Goal: Information Seeking & Learning: Learn about a topic

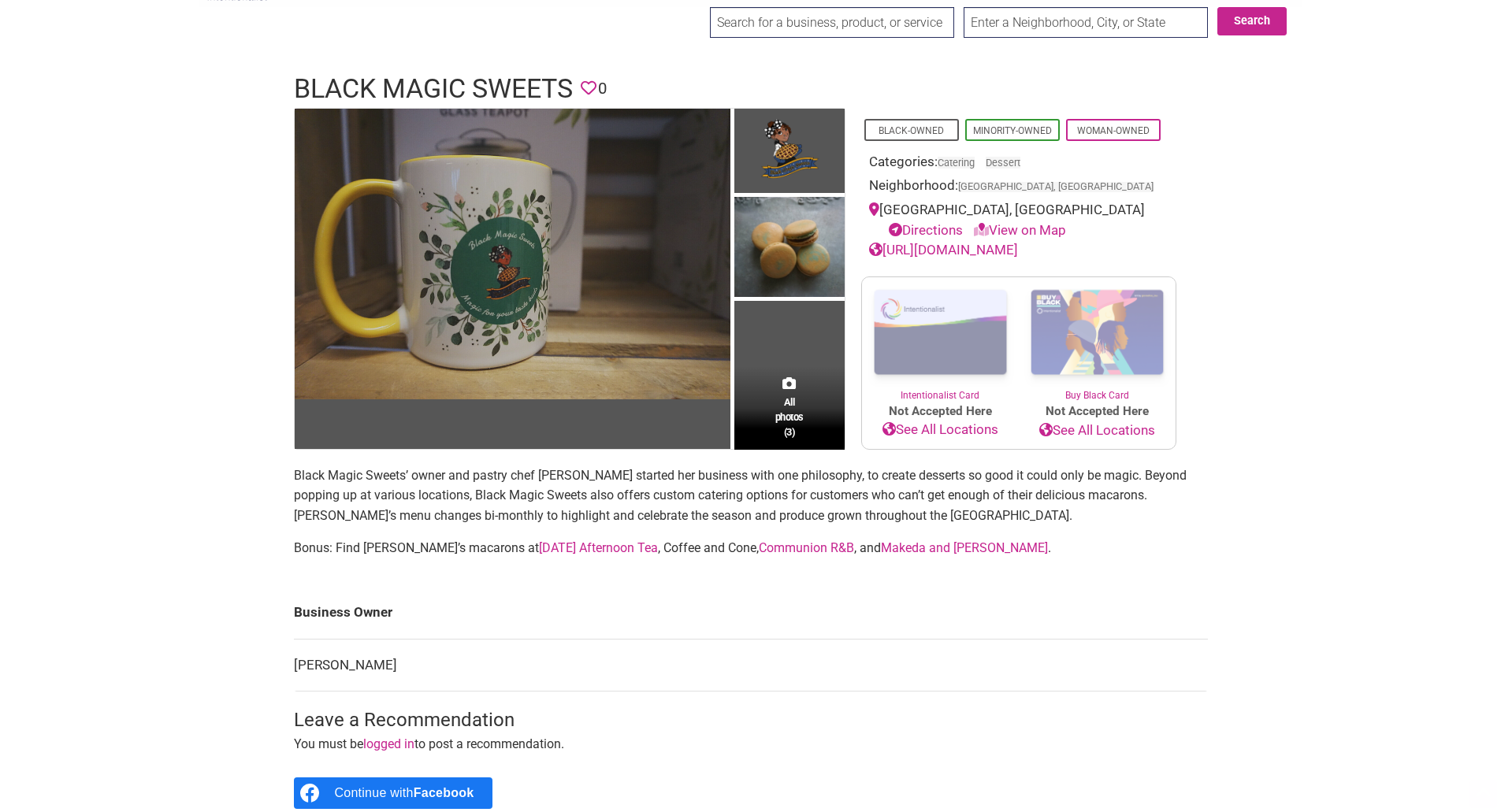
scroll to position [78, 0]
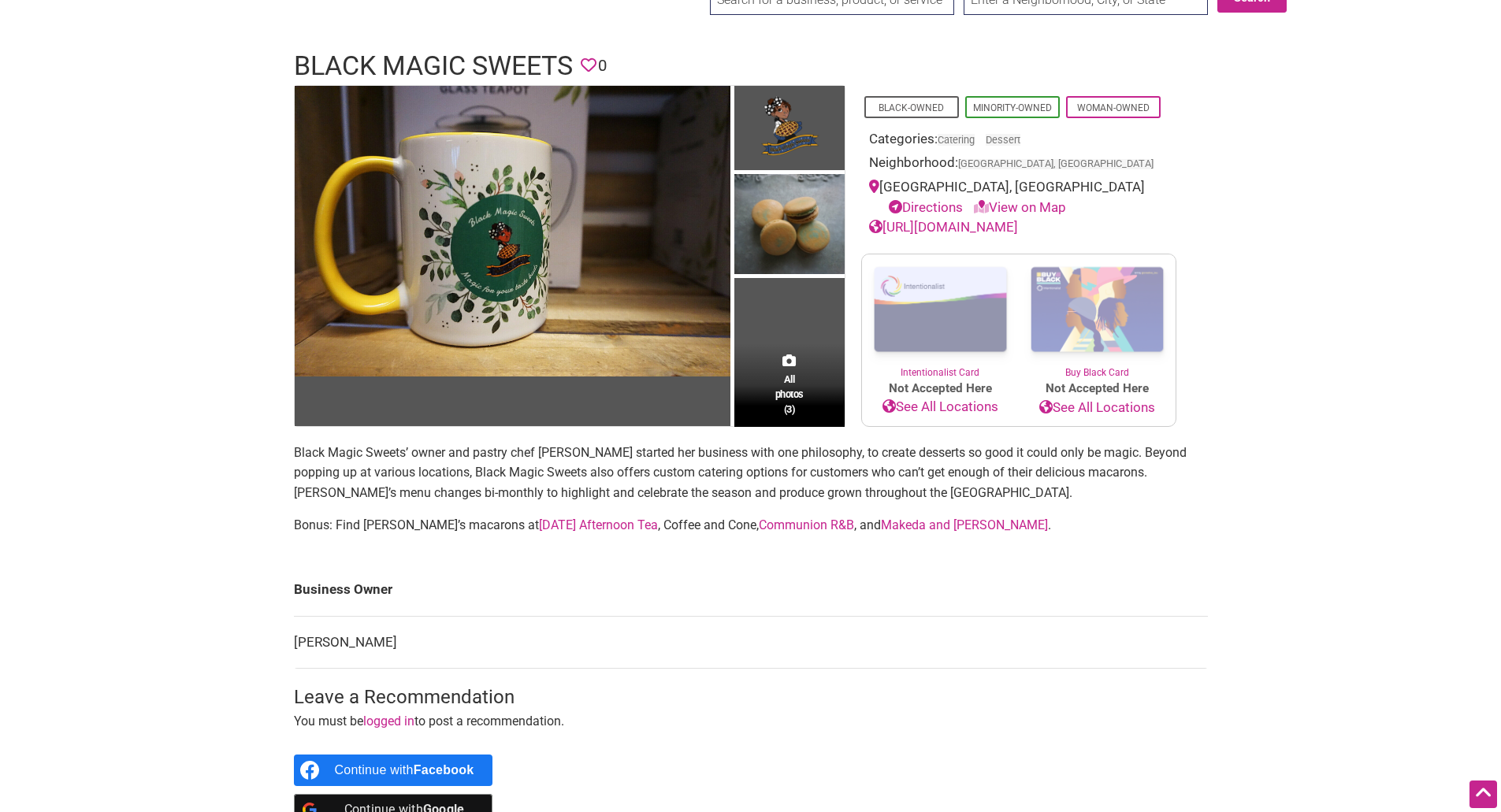
click at [975, 228] on link "[URL][DOMAIN_NAME]" at bounding box center [943, 227] width 149 height 16
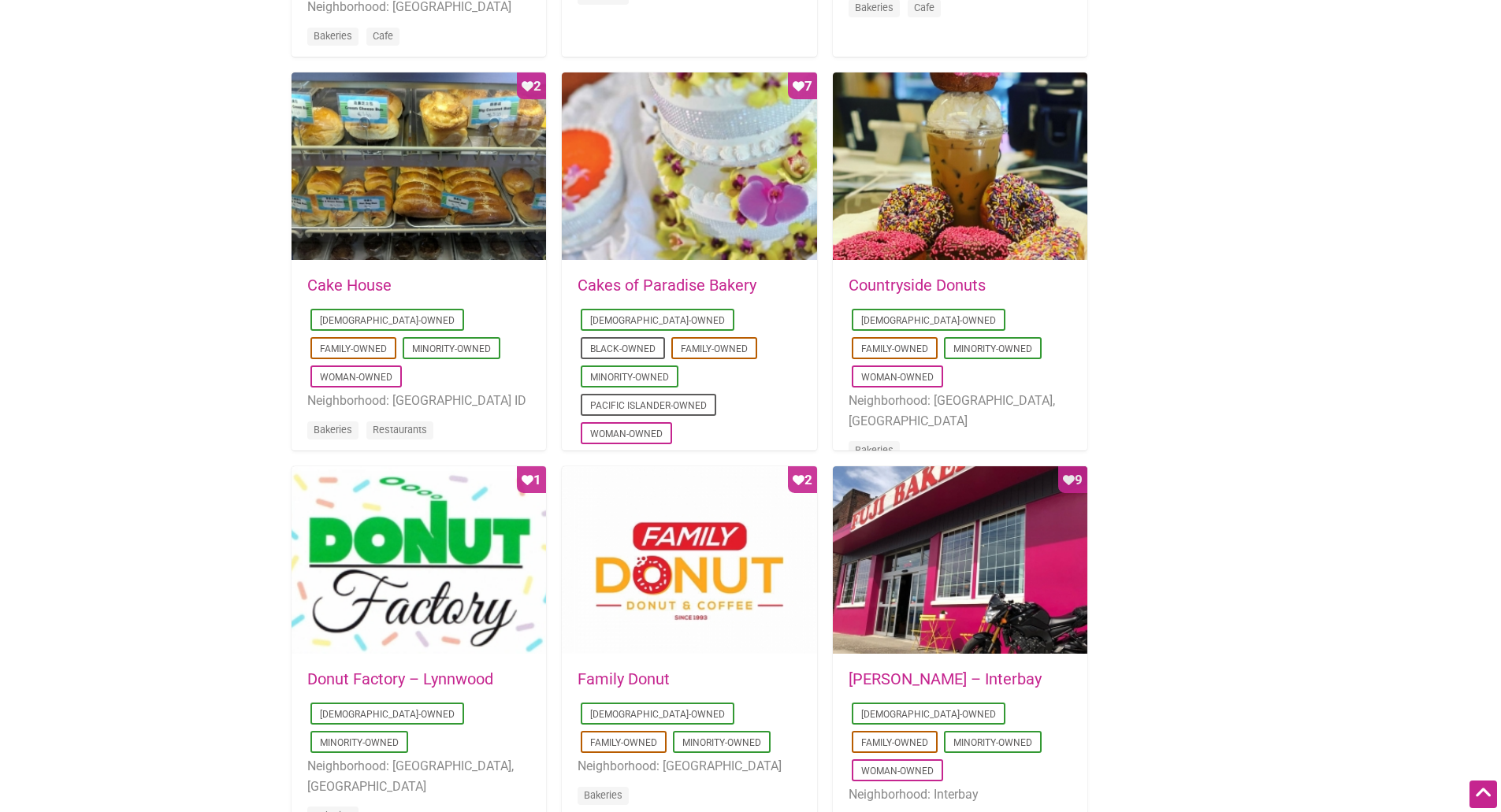
scroll to position [1024, 0]
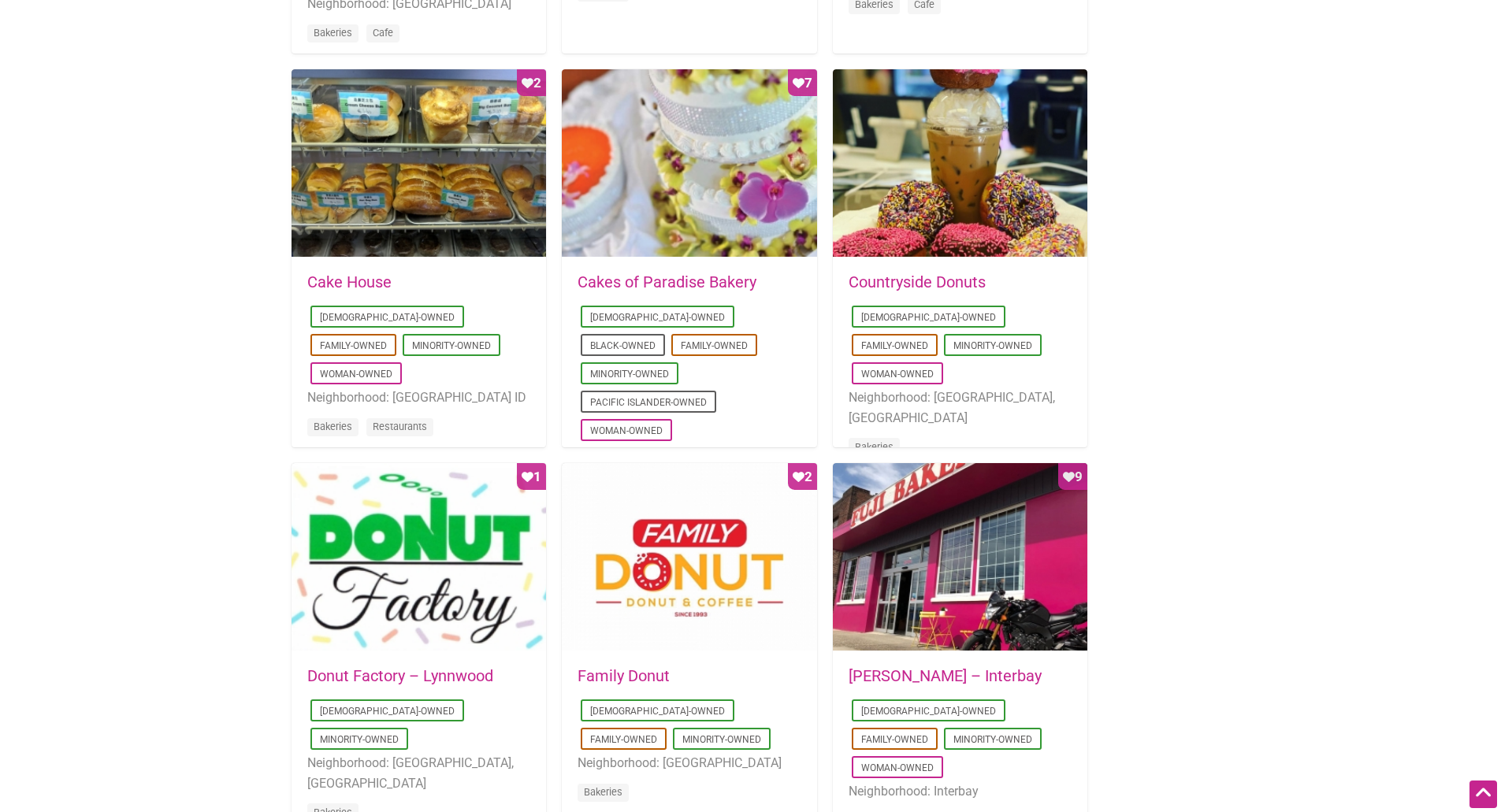
click at [566, 276] on div "[DATE] 03:13:38 Cakes of Paradise Bakery [DEMOGRAPHIC_DATA]-Owned Black-Owned F…" at bounding box center [689, 394] width 254 height 271
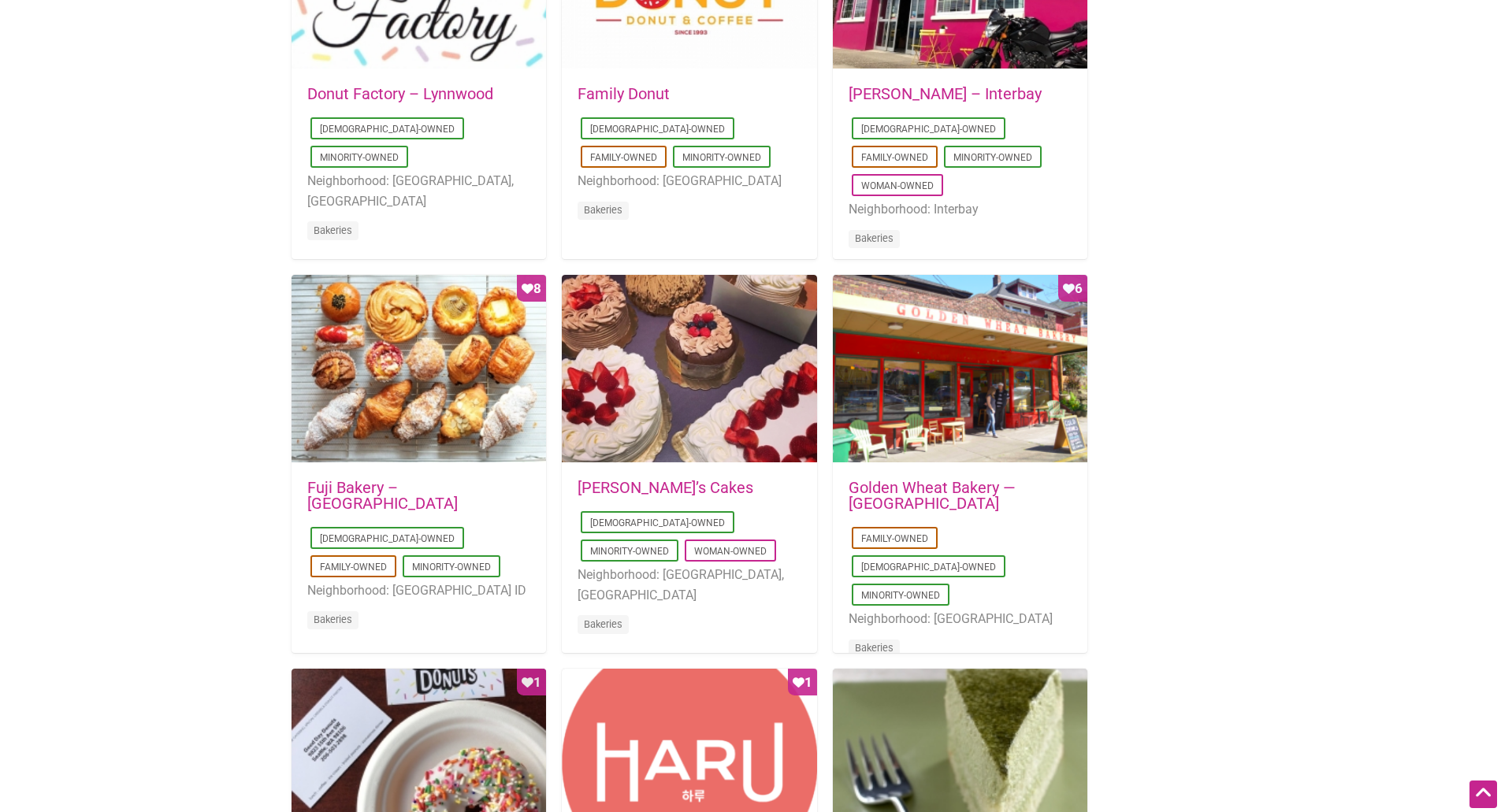
scroll to position [1654, 0]
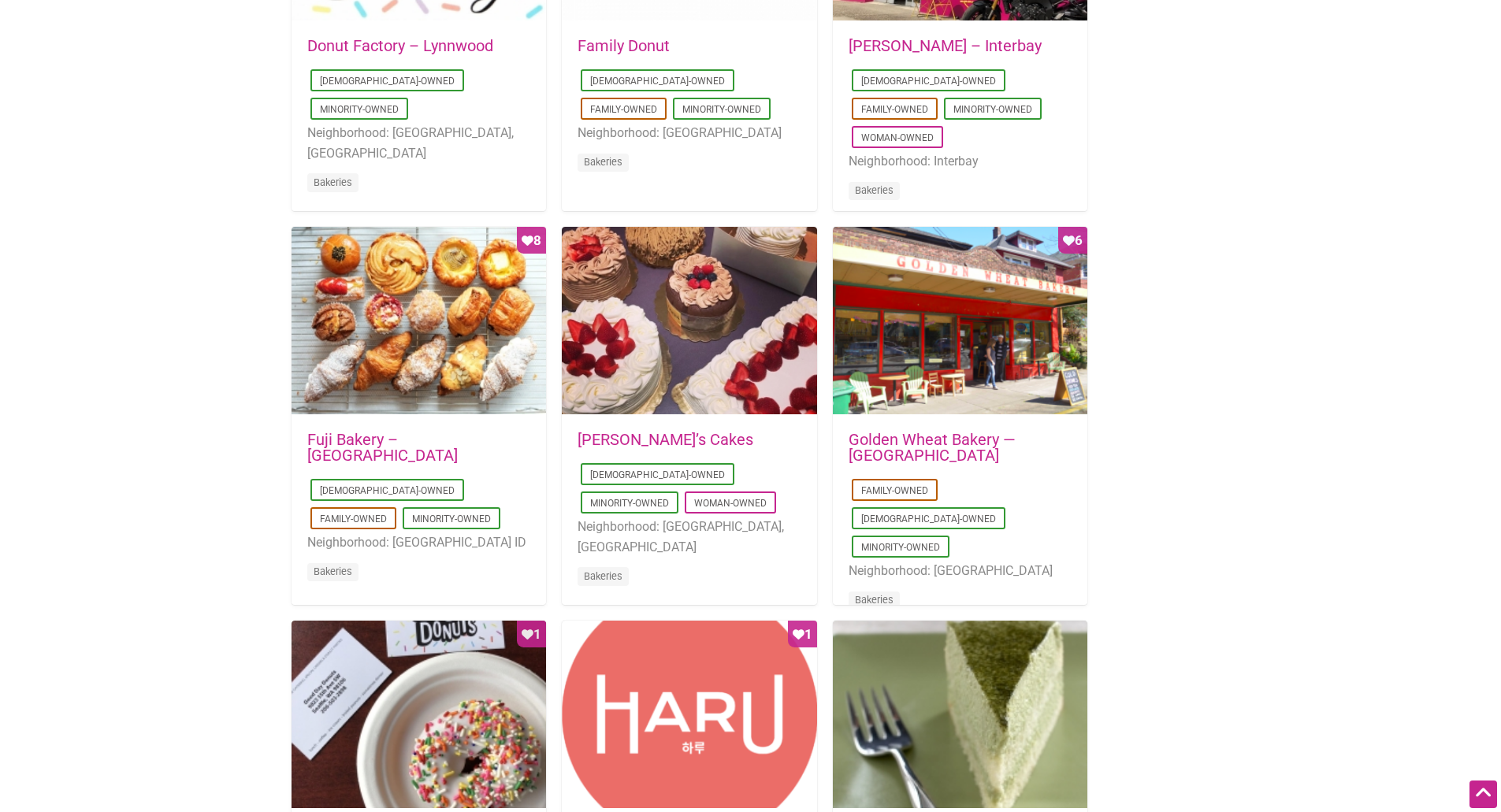
click at [523, 434] on h5 "Fuji Bakery – [GEOGRAPHIC_DATA]" at bounding box center [418, 447] width 223 height 31
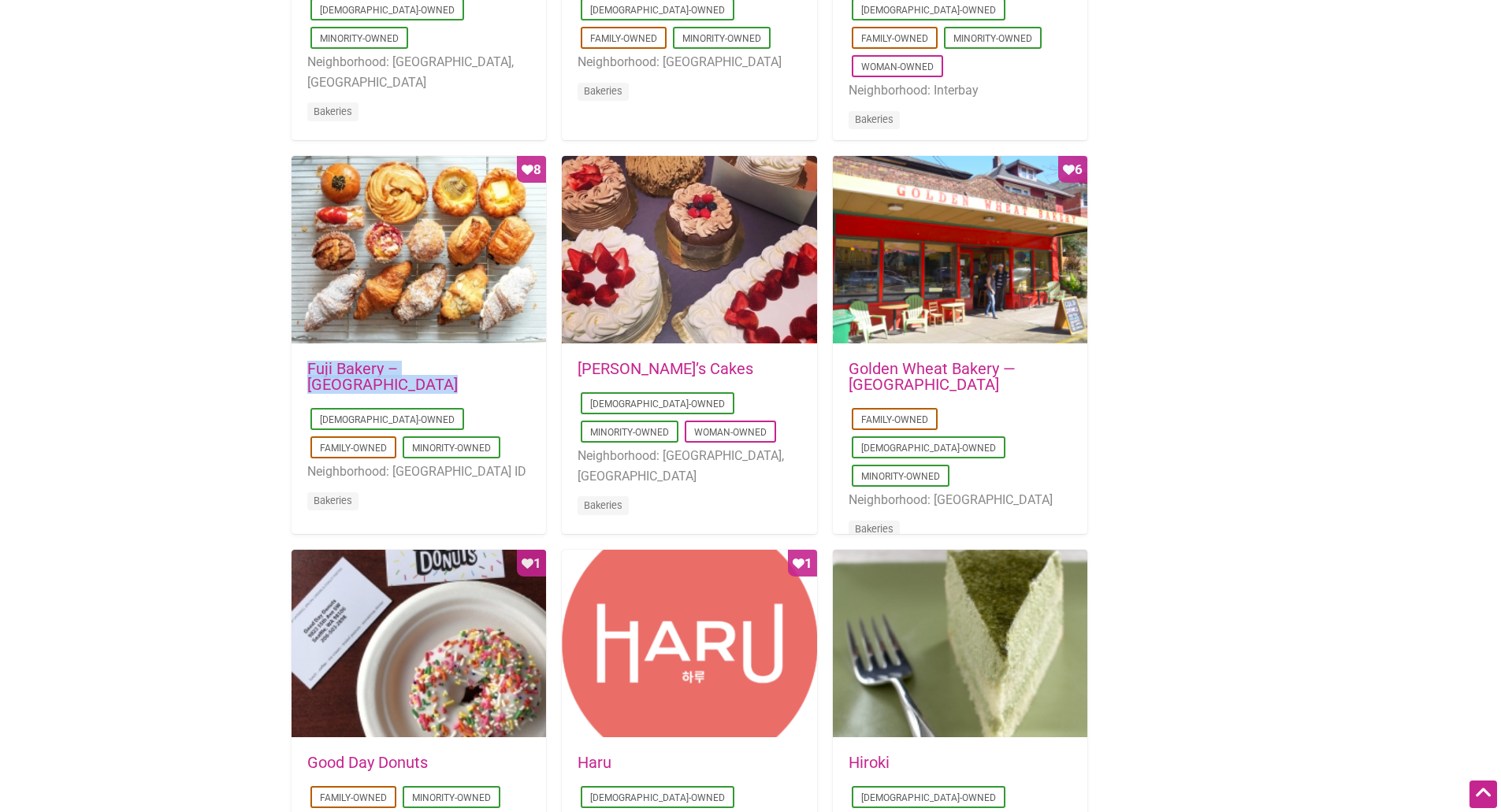
scroll to position [1812, 0]
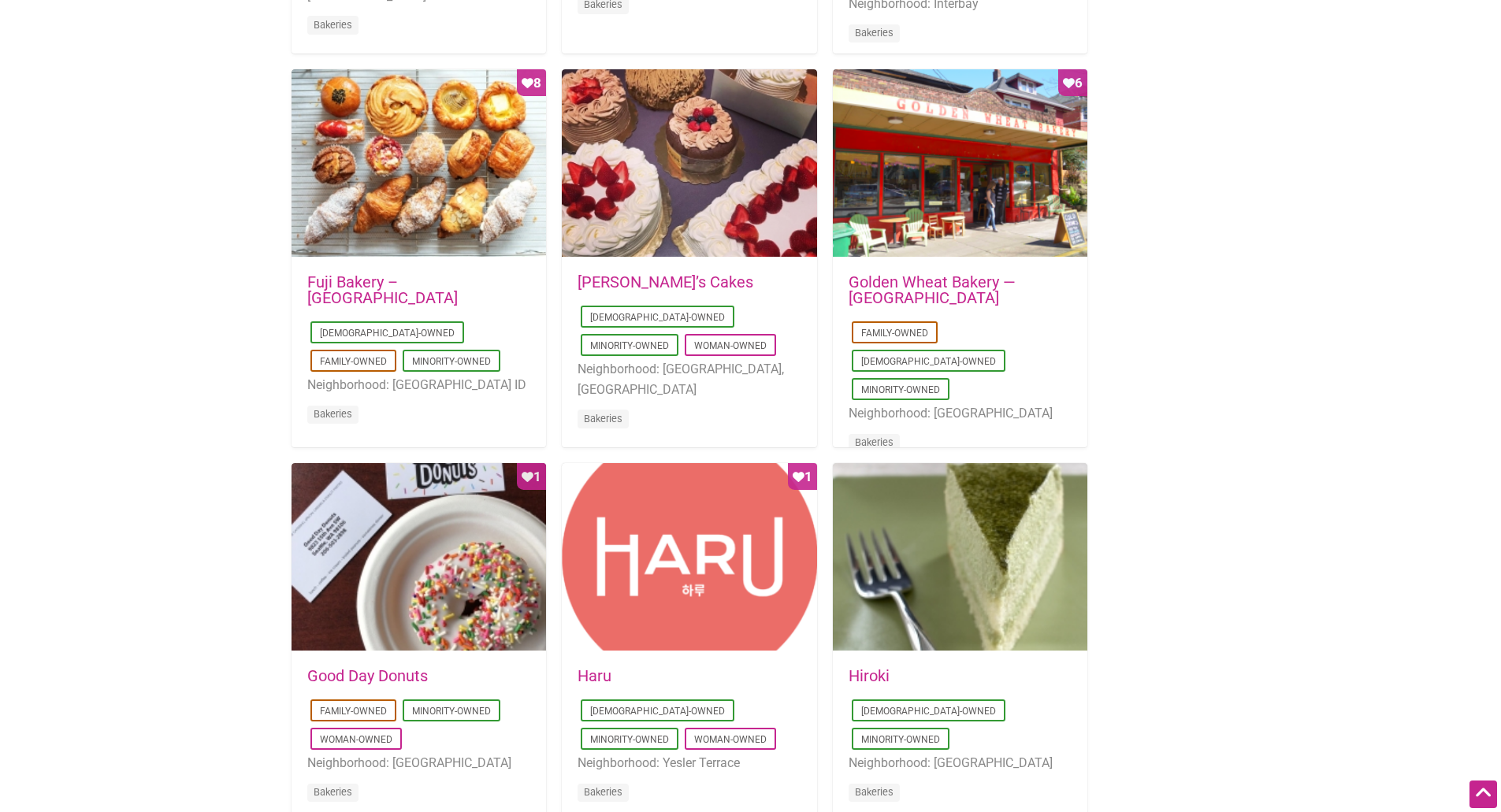
click at [1047, 300] on h5 "Golden Wheat Bakery — [GEOGRAPHIC_DATA]" at bounding box center [960, 290] width 223 height 31
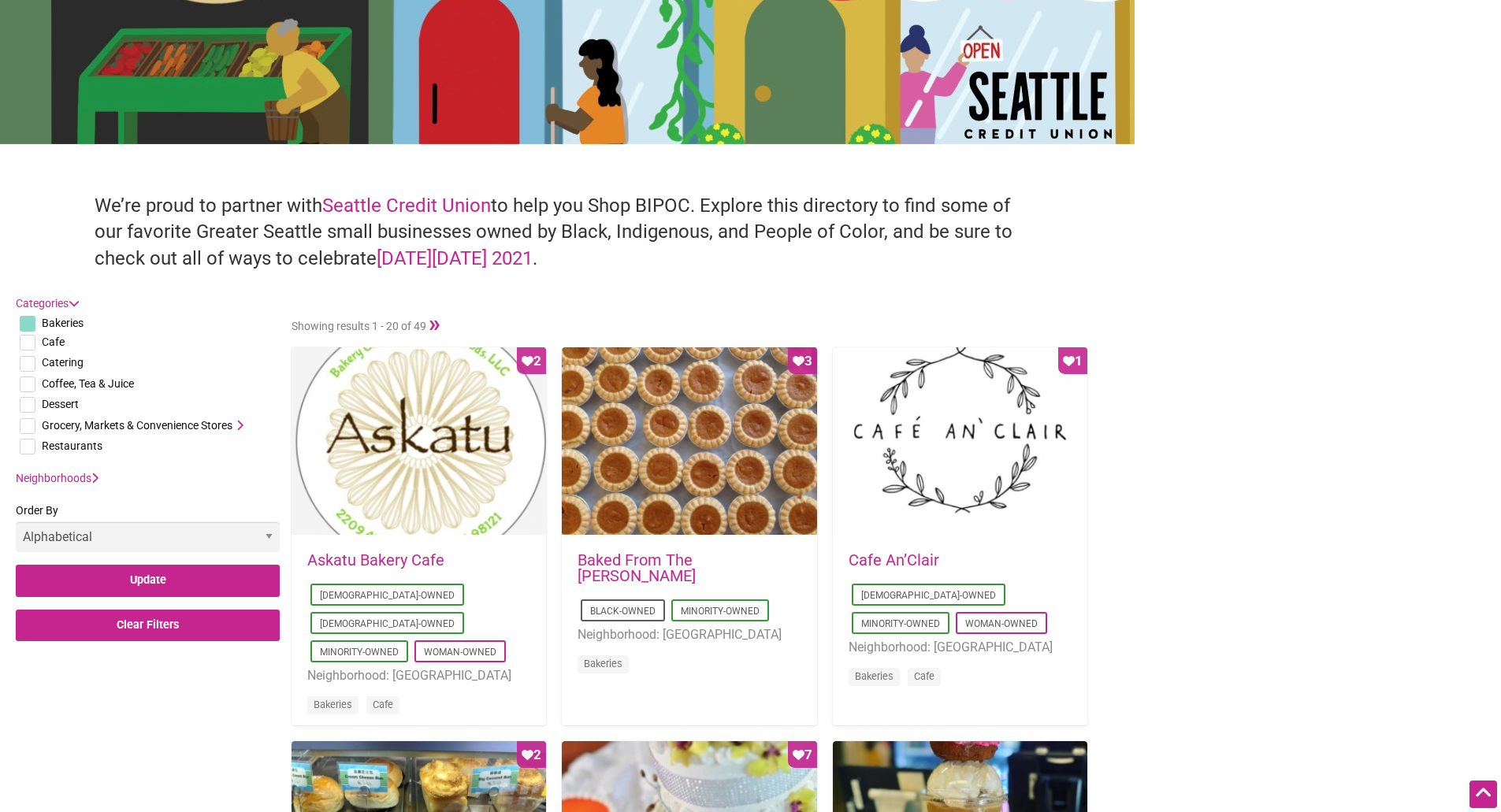
scroll to position [158, 0]
